Goal: Task Accomplishment & Management: Manage account settings

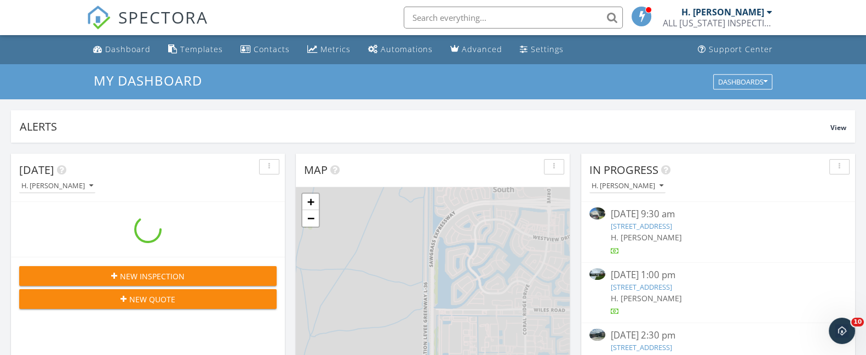
scroll to position [1019, 887]
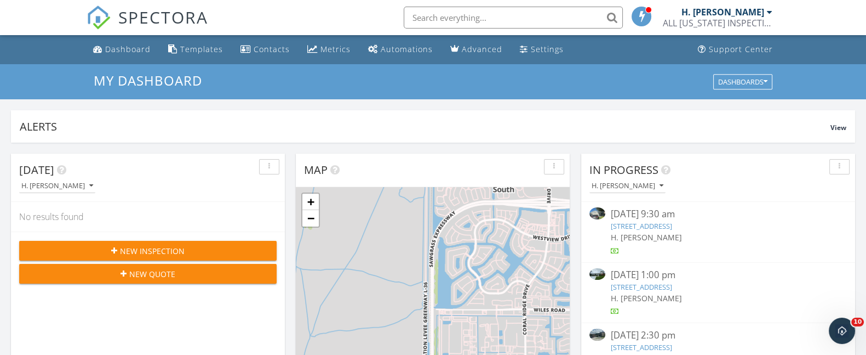
click at [133, 250] on span "New Inspection" at bounding box center [152, 251] width 65 height 12
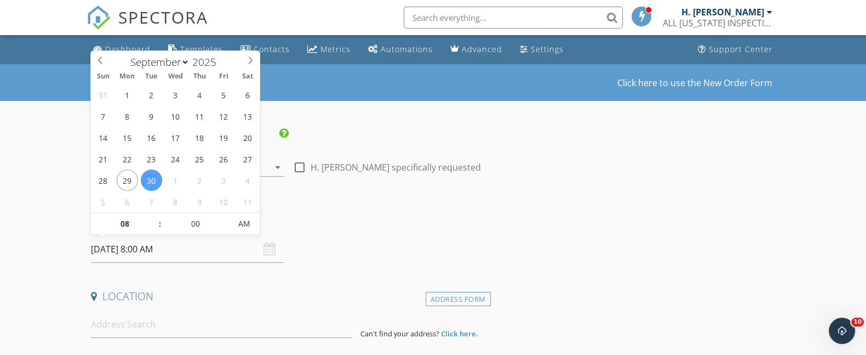
click at [110, 250] on input "[DATE] 8:00 AM" at bounding box center [187, 249] width 193 height 27
type input "[DATE] 8:00 AM"
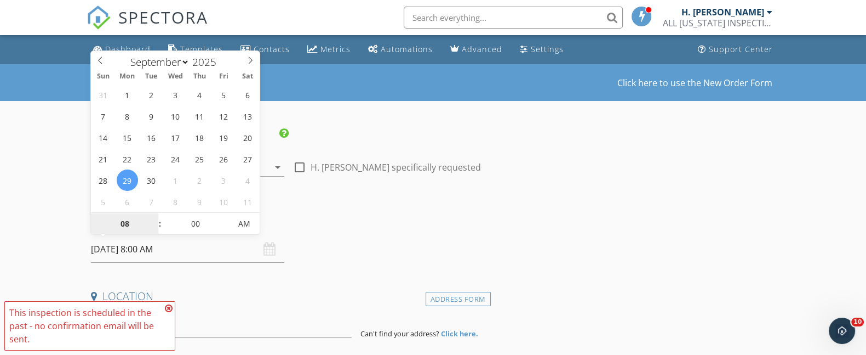
type input "9"
type input "[DATE] 9:00 AM"
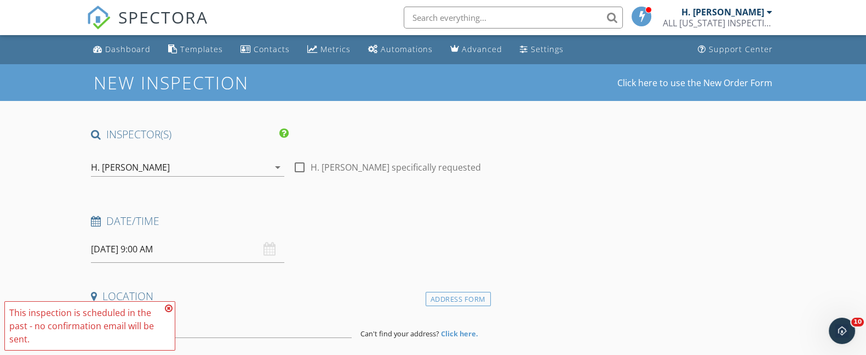
click at [375, 248] on div "Date/Time [DATE] 9:00 AM" at bounding box center [289, 238] width 404 height 49
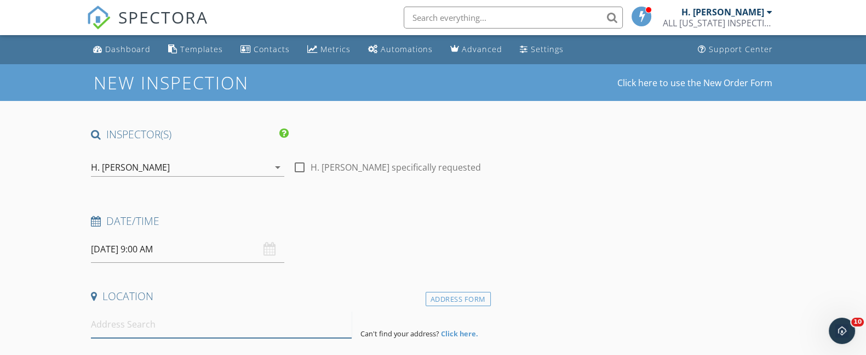
click at [108, 328] on input at bounding box center [221, 324] width 261 height 27
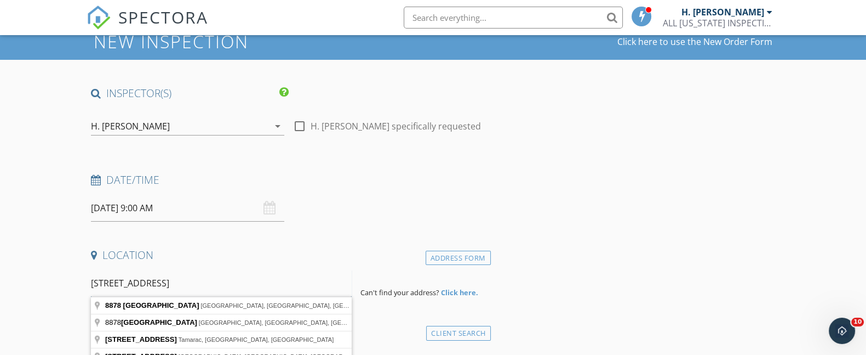
scroll to position [47, 0]
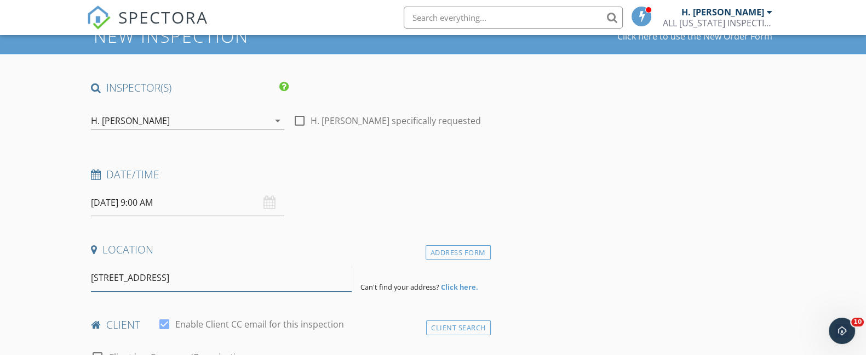
click at [219, 278] on input "[STREET_ADDRESS]" at bounding box center [221, 277] width 261 height 27
click at [115, 277] on input "[STREET_ADDRESS]" at bounding box center [221, 277] width 261 height 27
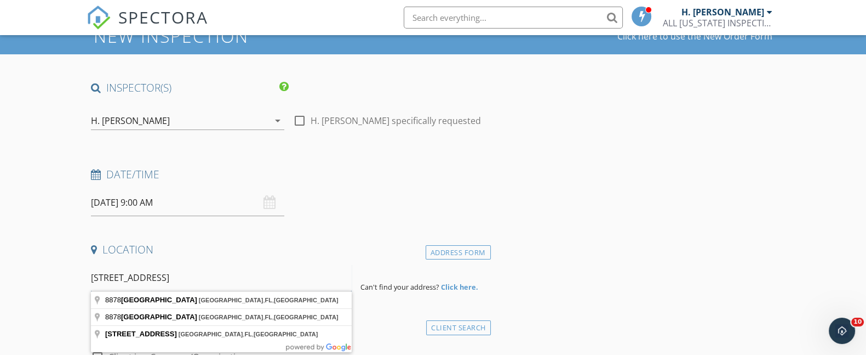
click at [225, 278] on input "[STREET_ADDRESS]" at bounding box center [221, 277] width 261 height 27
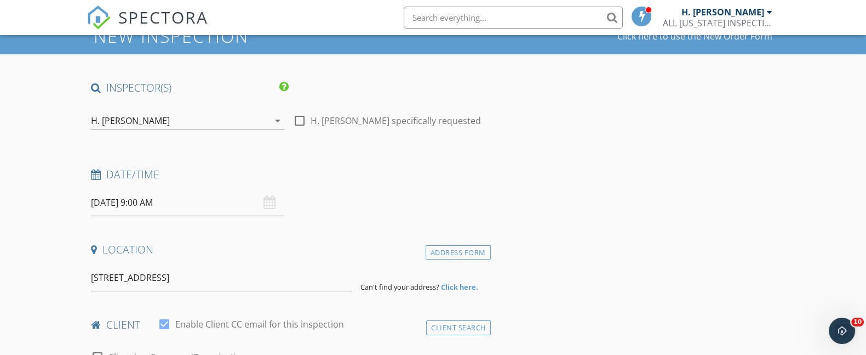
type input "[STREET_ADDRESS]"
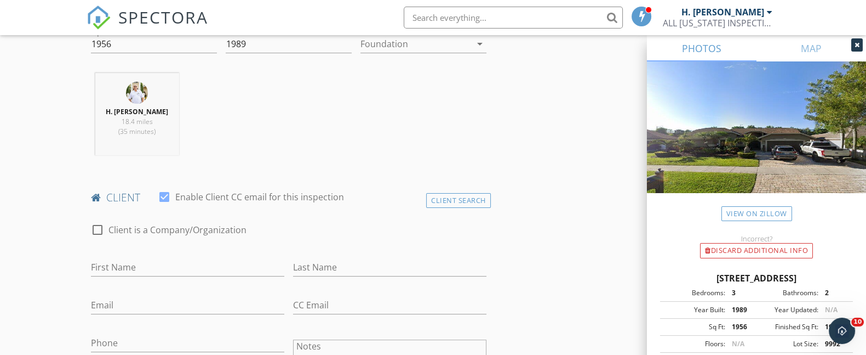
scroll to position [414, 0]
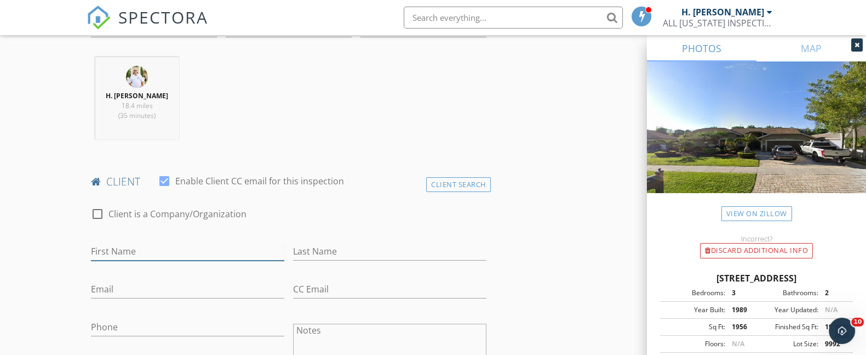
click at [137, 247] on input "First Name" at bounding box center [187, 251] width 193 height 18
type input "[PERSON_NAME]"
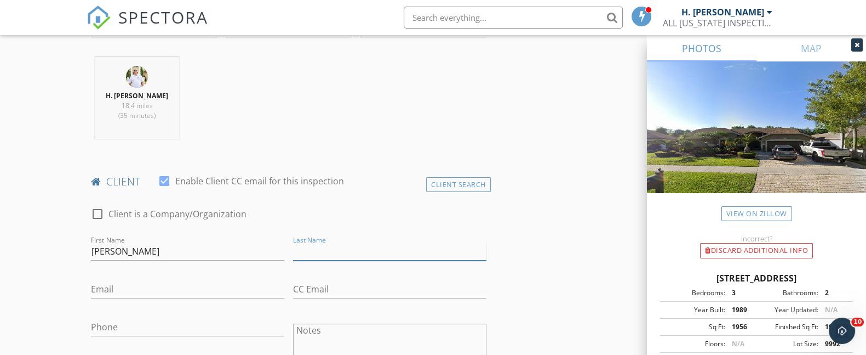
click at [334, 250] on input "Last Name" at bounding box center [389, 251] width 193 height 18
type input "Corbie"
click at [136, 285] on input "Email" at bounding box center [187, 289] width 193 height 18
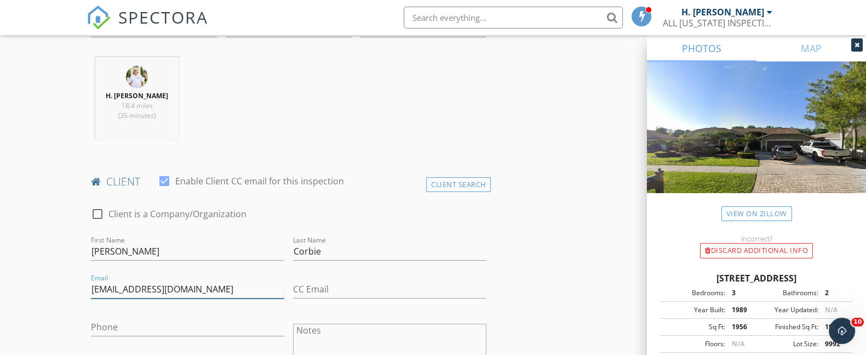
type input "[EMAIL_ADDRESS][DOMAIN_NAME]"
click at [405, 311] on div "Notes" at bounding box center [389, 352] width 193 height 83
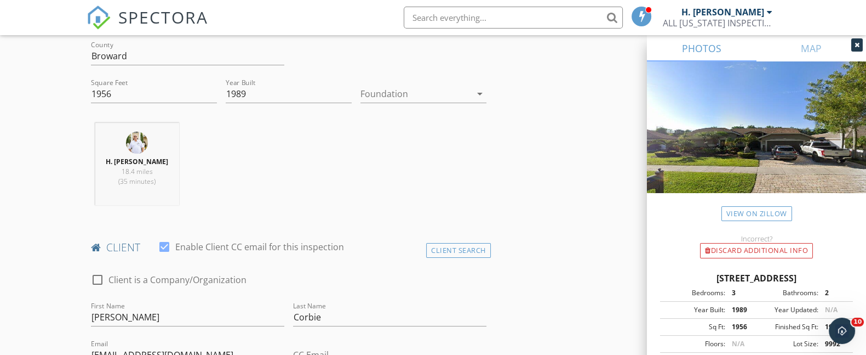
scroll to position [367, 0]
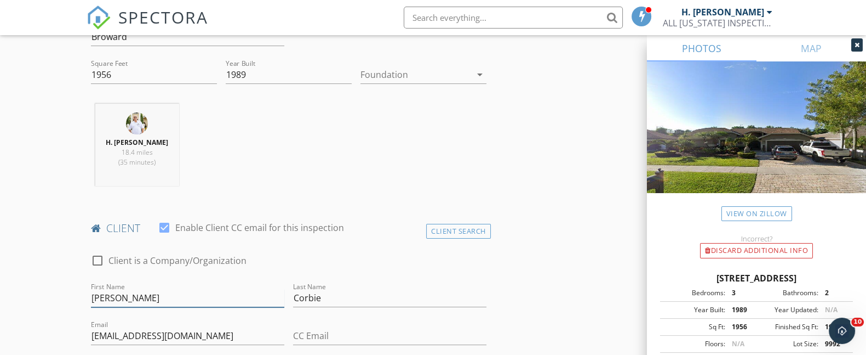
click at [104, 299] on input "Colin" at bounding box center [187, 298] width 193 height 18
type input "Collin"
click at [855, 44] on icon at bounding box center [857, 45] width 5 height 7
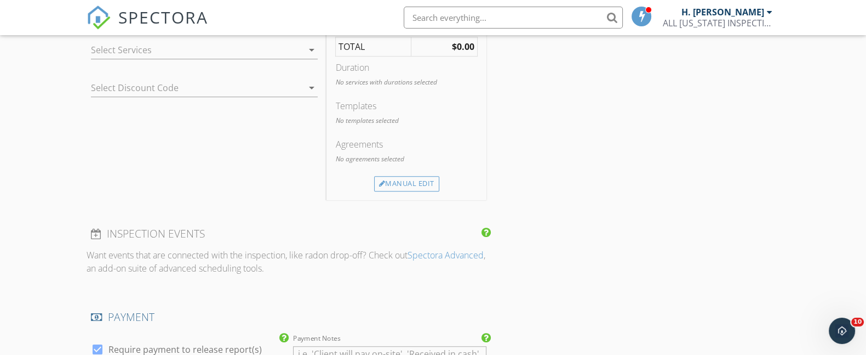
scroll to position [868, 0]
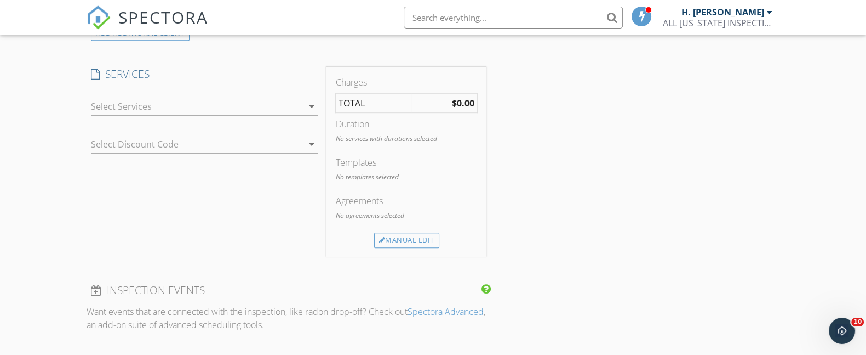
click at [403, 248] on div "Charges TOTAL $0.00 Duration No services with durations selected Templates No t…" at bounding box center [406, 161] width 159 height 189
click at [402, 240] on div "Manual Edit" at bounding box center [406, 239] width 65 height 15
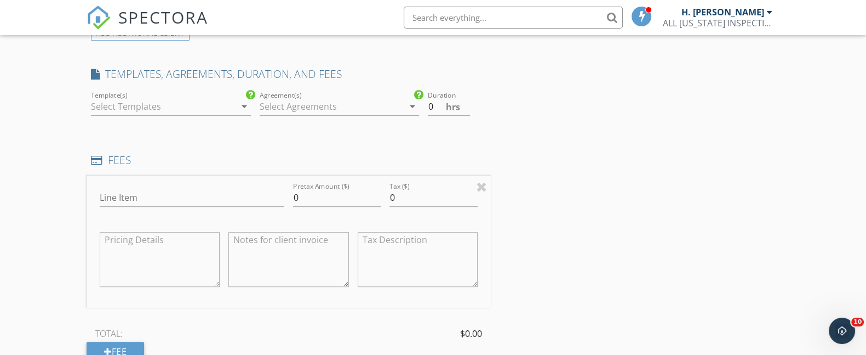
click at [240, 104] on icon "arrow_drop_down" at bounding box center [244, 106] width 13 height 13
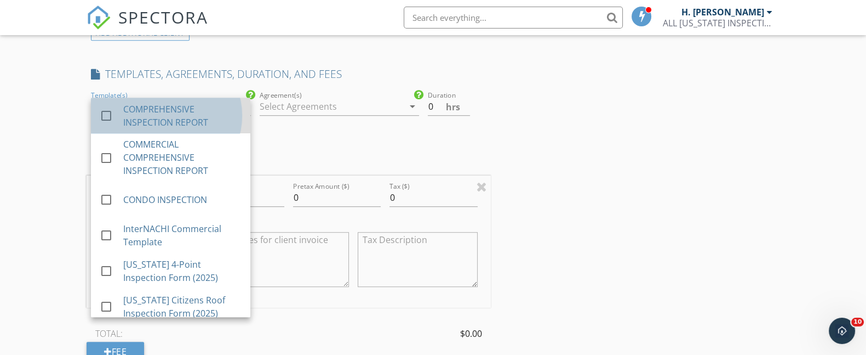
click at [175, 117] on div "COMPREHENSIVE INSPECTION REPORT" at bounding box center [182, 115] width 118 height 26
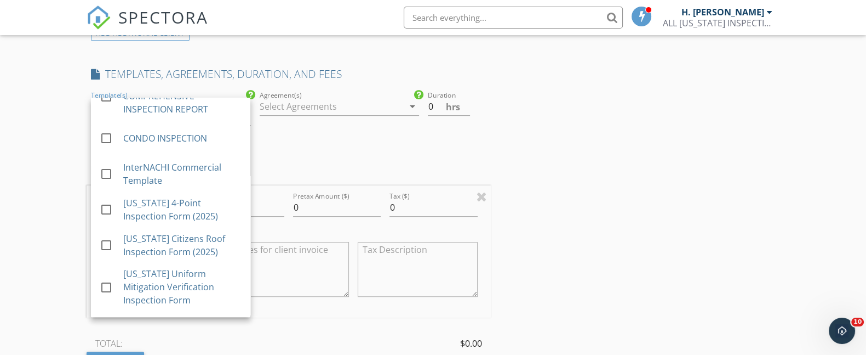
scroll to position [104, 0]
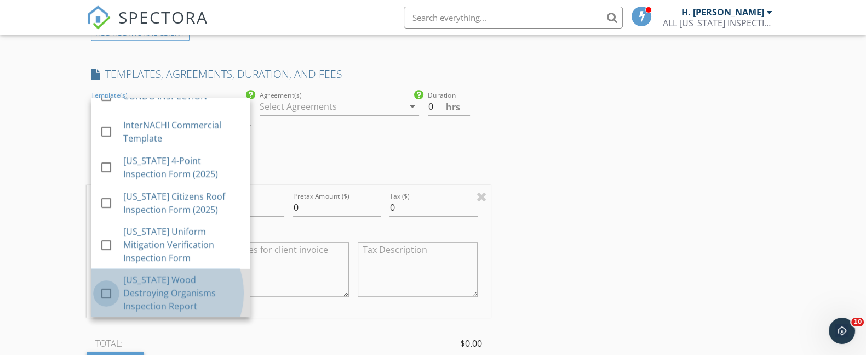
drag, startPoint x: 106, startPoint y: 289, endPoint x: 105, endPoint y: 267, distance: 21.9
click at [106, 286] on div at bounding box center [106, 293] width 19 height 19
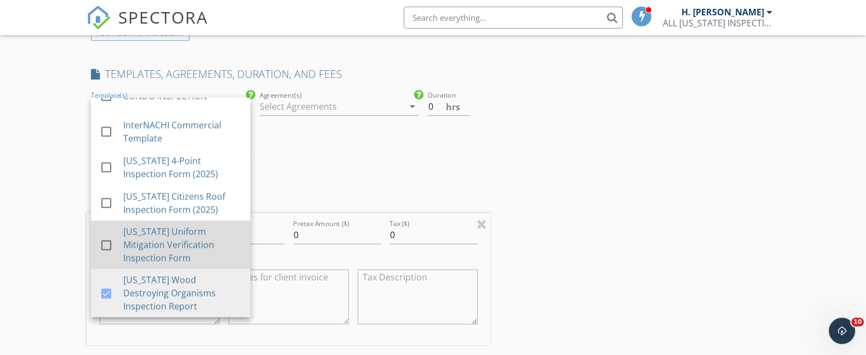
click at [104, 240] on div at bounding box center [106, 245] width 19 height 19
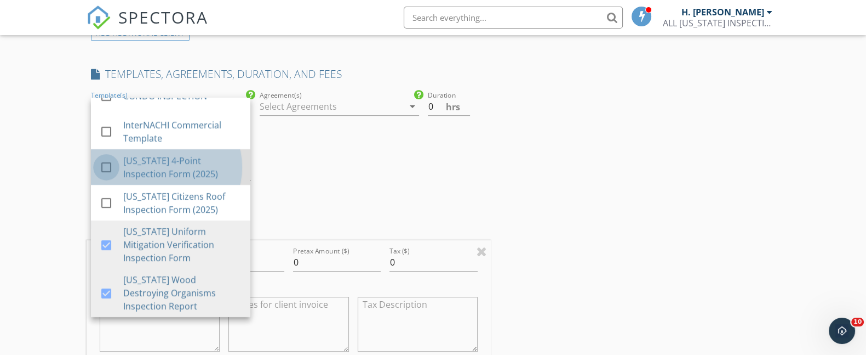
click at [107, 162] on div at bounding box center [106, 167] width 19 height 19
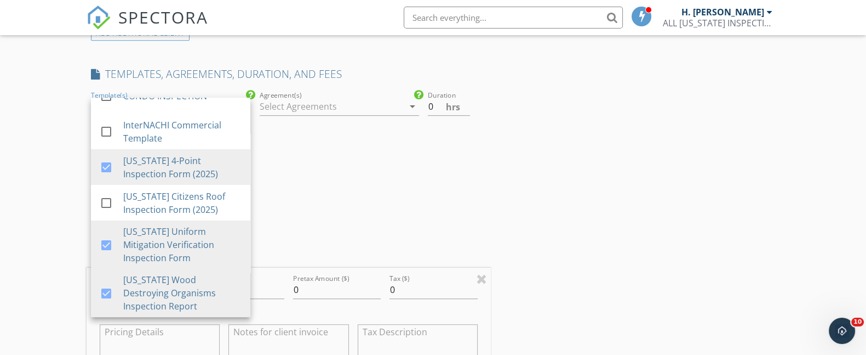
click at [788, 183] on div "New Inspection Click here to use the New Order Form INSPECTOR(S) check_box H. G…" at bounding box center [433, 245] width 866 height 2098
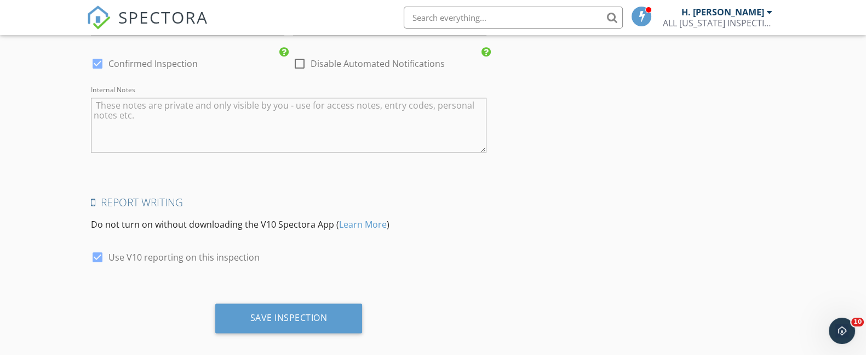
scroll to position [1804, 0]
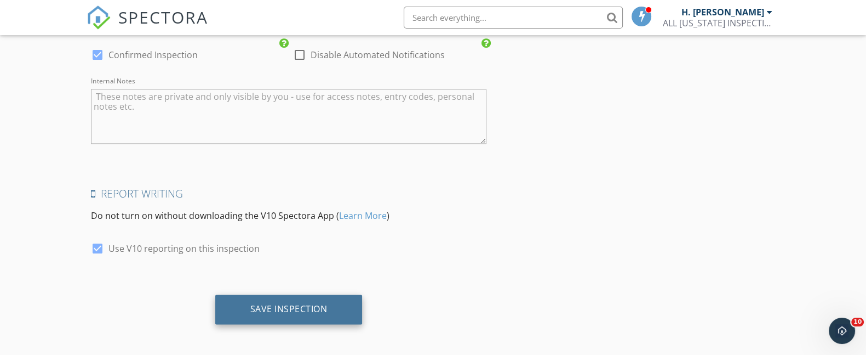
click at [275, 306] on div "Save Inspection" at bounding box center [288, 308] width 77 height 11
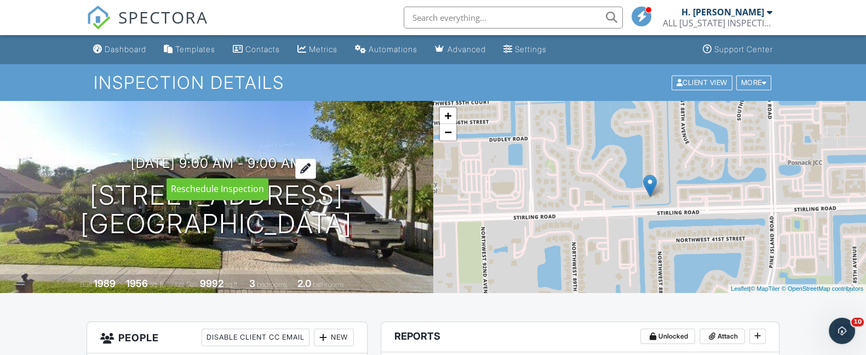
click at [316, 165] on div at bounding box center [305, 168] width 21 height 20
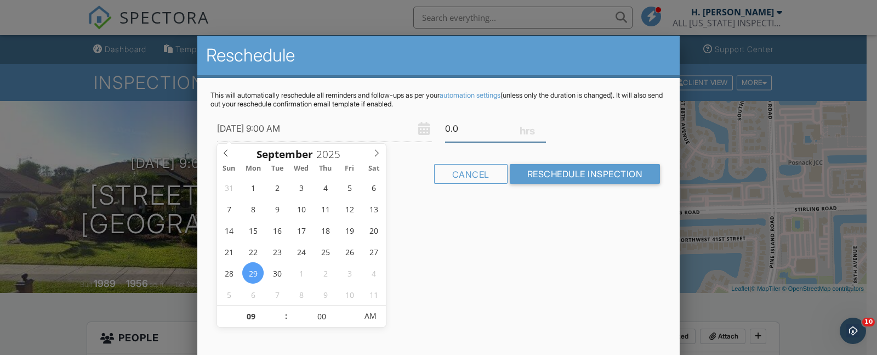
click at [449, 132] on input "0.0" at bounding box center [495, 128] width 101 height 27
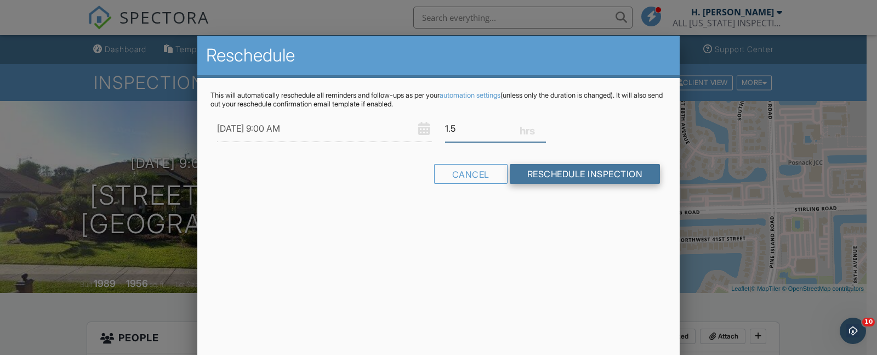
type input "1.5"
click at [551, 181] on input "Reschedule Inspection" at bounding box center [585, 174] width 151 height 20
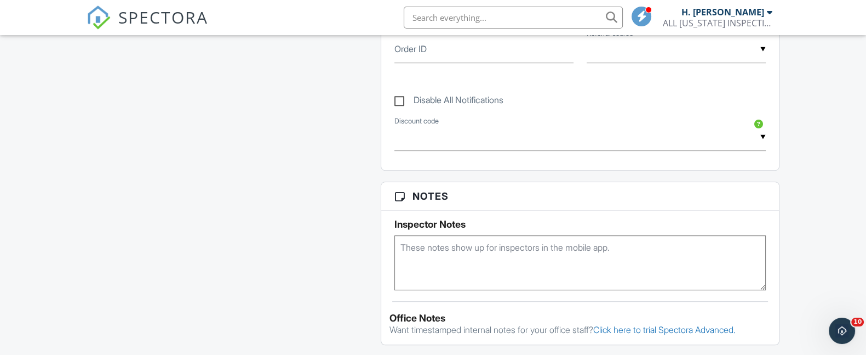
scroll to position [893, 0]
click at [533, 242] on textarea at bounding box center [581, 260] width 372 height 55
click at [398, 239] on textarea "12/13/2005" at bounding box center [581, 260] width 372 height 55
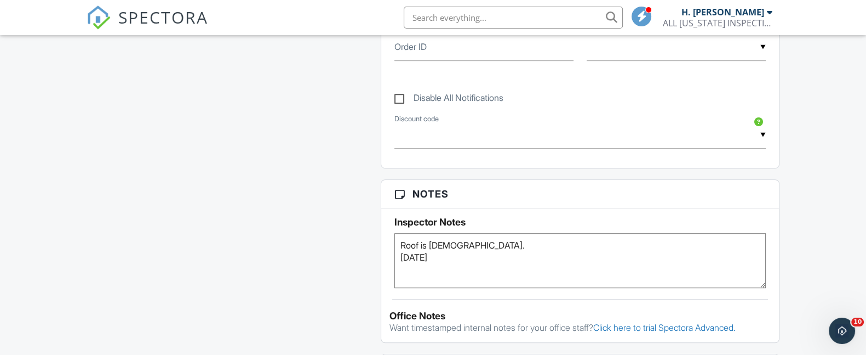
type textarea "Roof is 20 Years old. 12/13/2005"
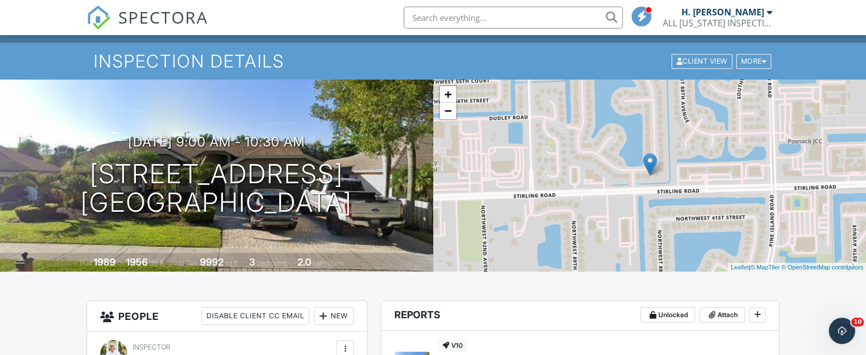
scroll to position [0, 0]
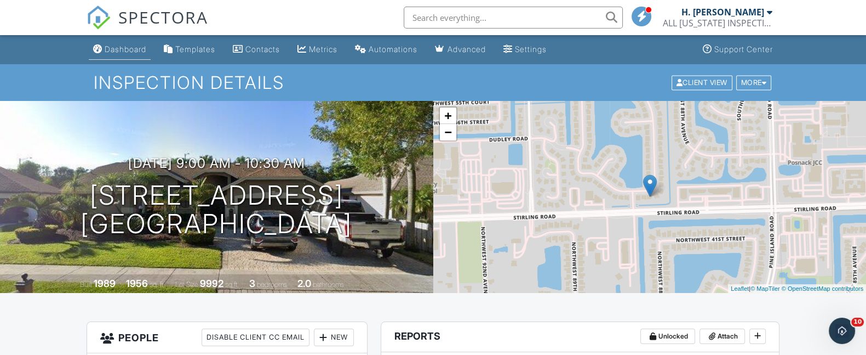
click at [130, 55] on link "Dashboard" at bounding box center [120, 49] width 62 height 20
